Goal: Task Accomplishment & Management: Use online tool/utility

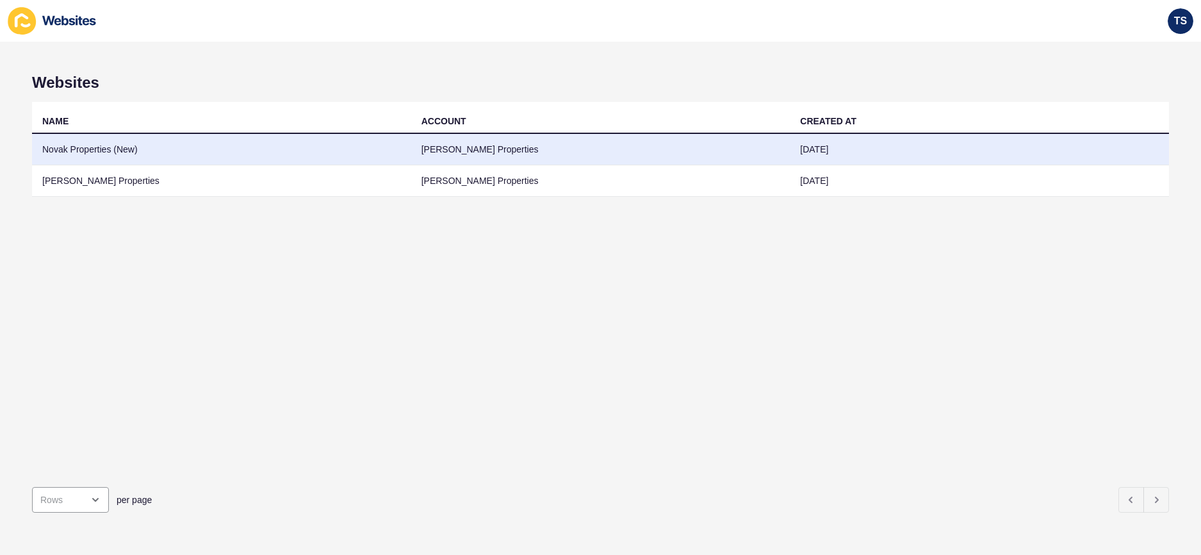
click at [153, 145] on td "Novak Properties (New)" at bounding box center [221, 149] width 379 height 31
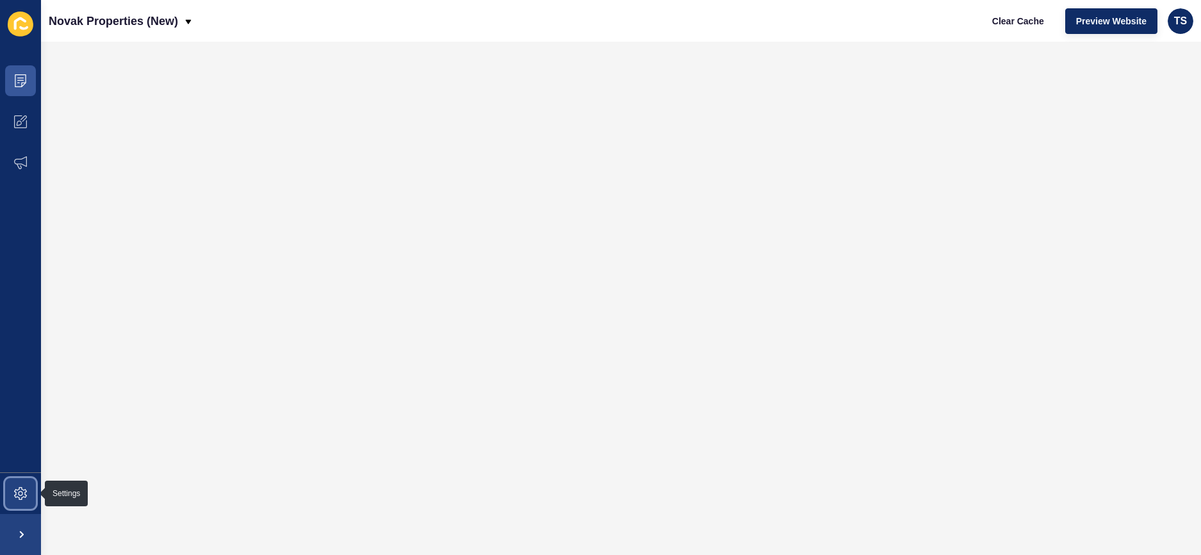
click at [22, 489] on icon at bounding box center [20, 493] width 13 height 13
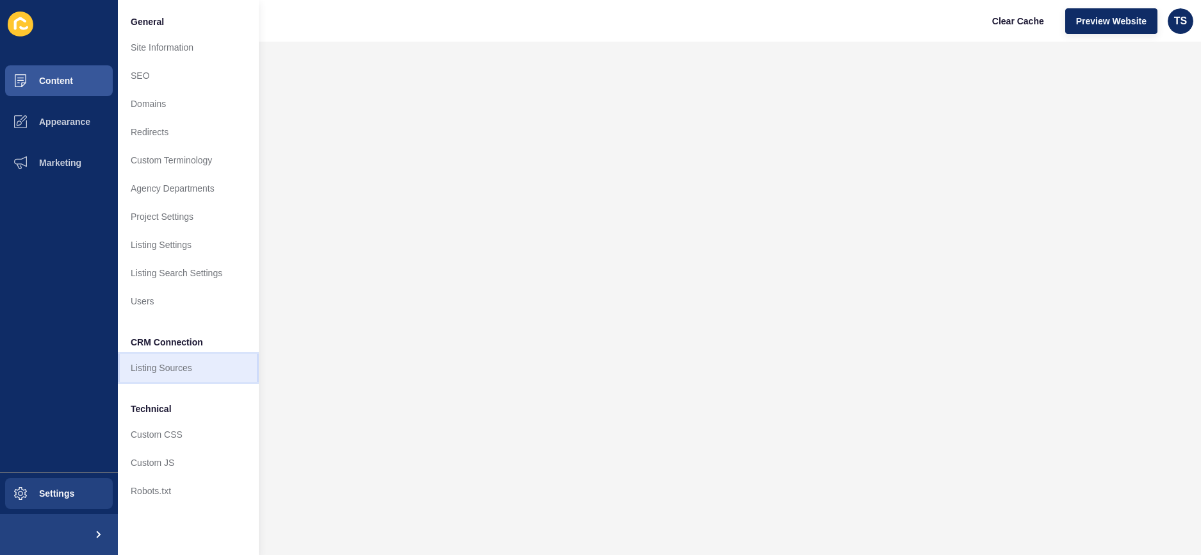
click at [179, 373] on link "Listing Sources" at bounding box center [188, 368] width 141 height 28
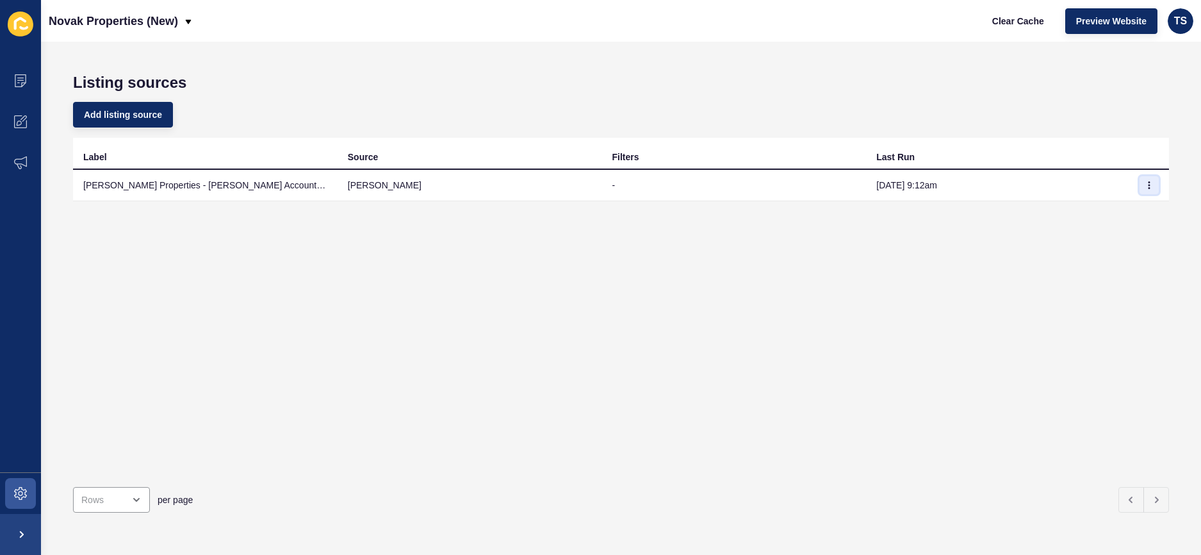
click at [1149, 183] on icon "button" at bounding box center [1149, 185] width 1 height 6
click at [1105, 210] on link "Sync now" at bounding box center [1114, 211] width 90 height 28
